Goal: Register for event/course

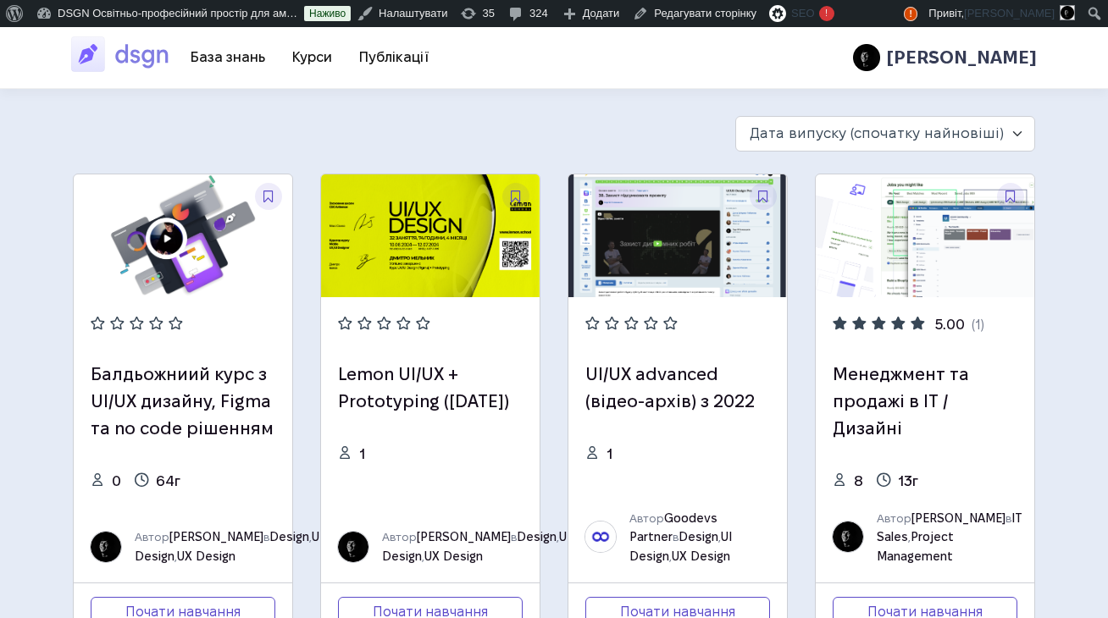
click at [386, 388] on h3 "Lemon UI/UX + Prototyping ([DATE])" at bounding box center [430, 388] width 185 height 54
click at [391, 373] on link "Lemon UI/UX + Prototyping ([DATE])" at bounding box center [423, 388] width 171 height 46
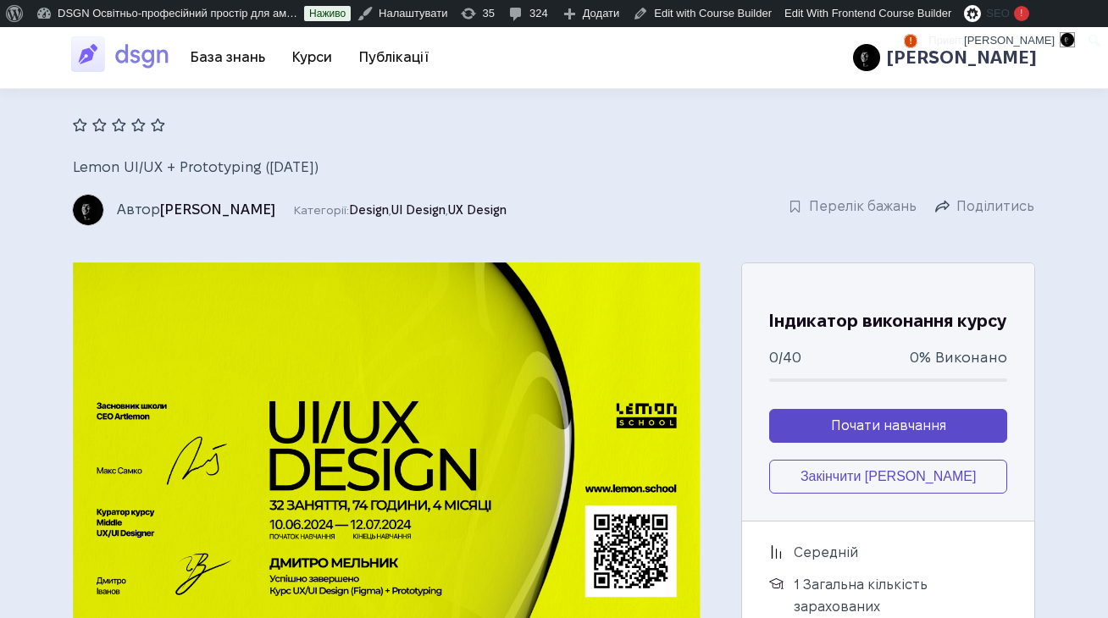
click at [99, 171] on span "Lemon UI/UX + Prototyping ([DATE])" at bounding box center [196, 166] width 246 height 15
drag, startPoint x: 99, startPoint y: 171, endPoint x: 249, endPoint y: 157, distance: 150.6
click at [249, 157] on h1 "Lemon UI/UX + Prototyping ([DATE])" at bounding box center [458, 165] width 770 height 32
copy span "Lemon UI/UX + Prototyping"
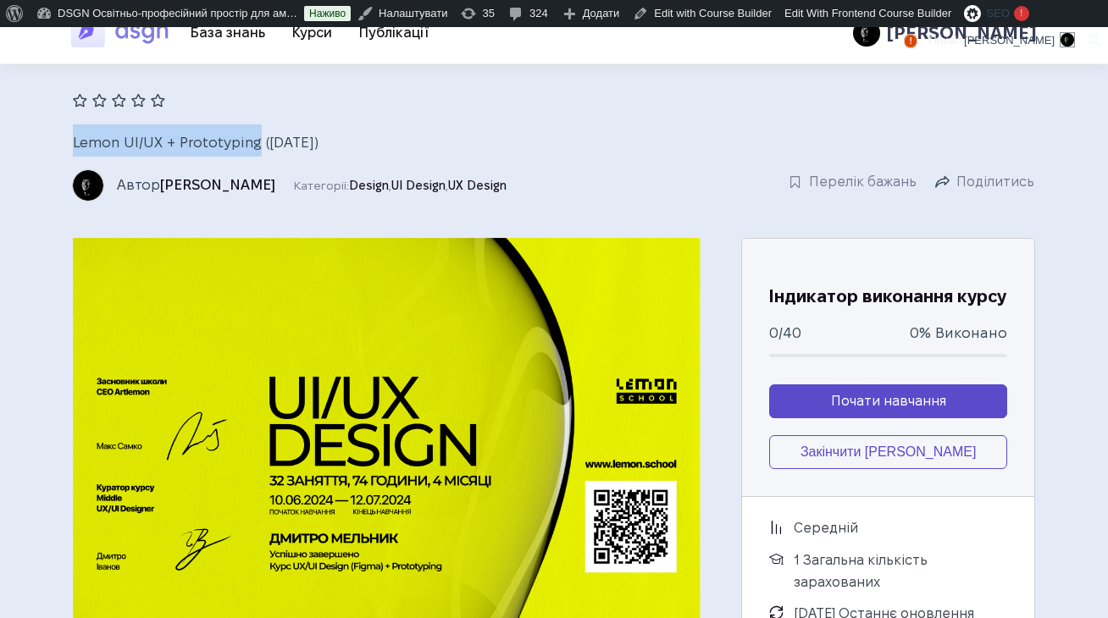
scroll to position [187, 0]
